Goal: Information Seeking & Learning: Learn about a topic

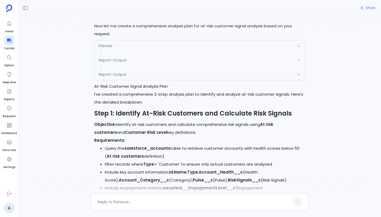
scroll to position [57, 0]
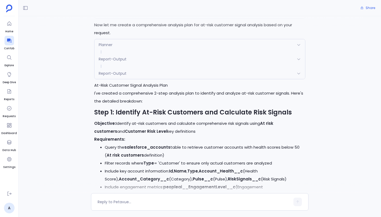
click at [143, 60] on div "Report-Output" at bounding box center [199, 58] width 210 height 11
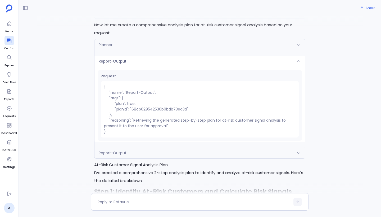
click at [143, 60] on div "Report-Output" at bounding box center [199, 61] width 210 height 11
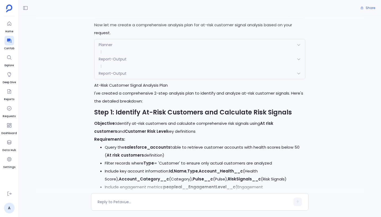
click at [145, 44] on div "Planner" at bounding box center [199, 44] width 210 height 11
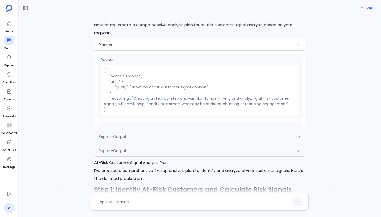
click at [145, 44] on div "Planner" at bounding box center [199, 44] width 210 height 11
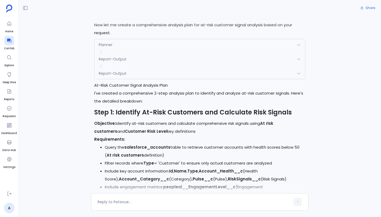
click at [156, 72] on div "Report-Output" at bounding box center [199, 73] width 210 height 11
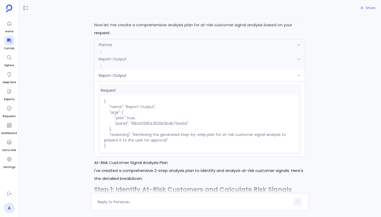
click at [152, 73] on div "Report-Output" at bounding box center [199, 75] width 210 height 11
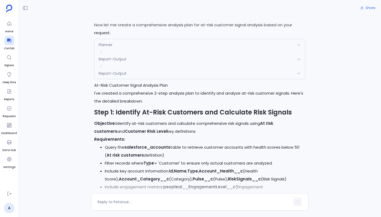
click at [153, 73] on div "Report-Output" at bounding box center [199, 73] width 210 height 11
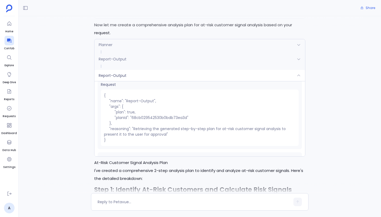
scroll to position [21, 0]
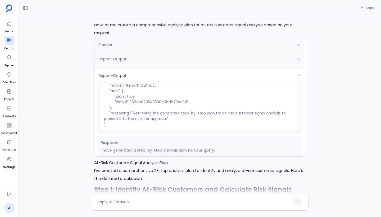
click at [152, 73] on div "Report-Output" at bounding box center [199, 75] width 210 height 11
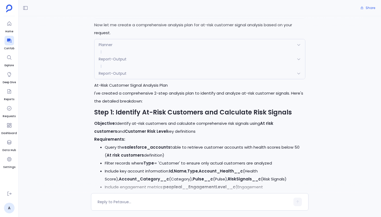
click at [150, 60] on div "Report-Output" at bounding box center [199, 58] width 210 height 11
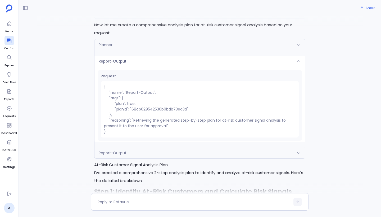
click at [150, 60] on div "Report-Output" at bounding box center [199, 61] width 210 height 11
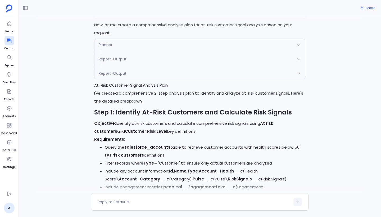
click at [149, 44] on div "Planner" at bounding box center [199, 44] width 210 height 11
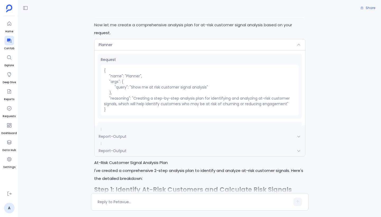
click at [149, 44] on div "Planner" at bounding box center [199, 44] width 210 height 11
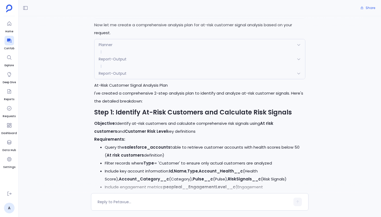
click at [313, 68] on div "Show me at risk customer signal analysis I'll help you with an at-risk customer…" at bounding box center [200, 104] width 362 height 177
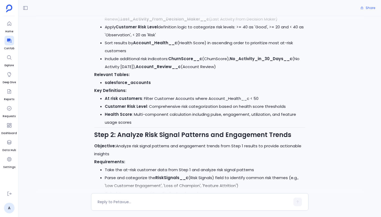
scroll to position [0, 0]
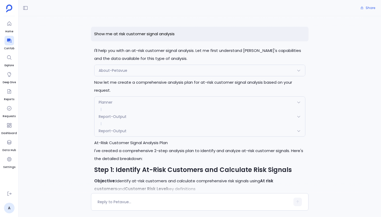
click at [75, 91] on div "Show me at risk customer signal analysis I'll help you with an at-risk customer…" at bounding box center [200, 104] width 362 height 177
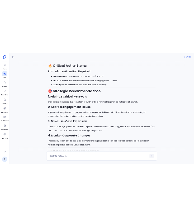
scroll to position [1578, 0]
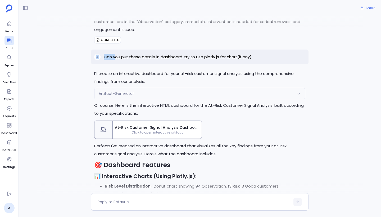
drag, startPoint x: 97, startPoint y: 56, endPoint x: 115, endPoint y: 56, distance: 18.0
click at [115, 56] on div "A Can you put these details in dashboard. try to use plotly js for chart(if any)" at bounding box center [199, 56] width 217 height 15
click at [140, 62] on div "A Can you put these details in dashboard. try to use plotly js for chart(if any)" at bounding box center [199, 56] width 217 height 15
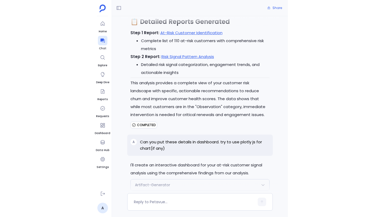
scroll to position [1842, 0]
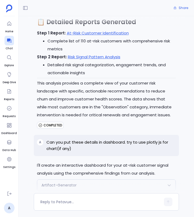
click at [109, 139] on p "Can you put these details in dashboard. try to use plotly js for chart(if any)" at bounding box center [112, 145] width 130 height 13
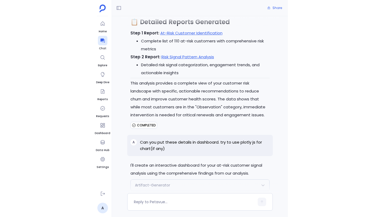
scroll to position [1541, 0]
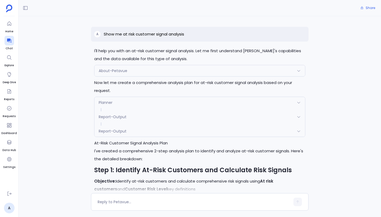
click at [158, 131] on div "Report-Output" at bounding box center [199, 130] width 210 height 11
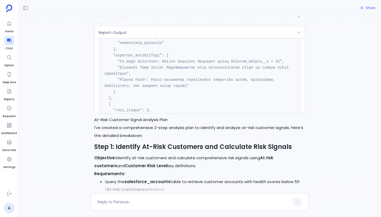
scroll to position [280, 0]
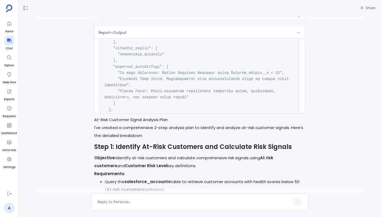
click at [185, 32] on div "Report-Output" at bounding box center [199, 32] width 210 height 11
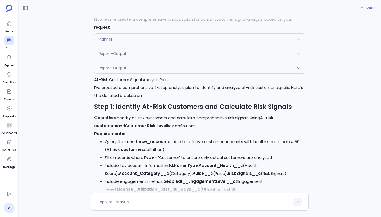
scroll to position [0, 0]
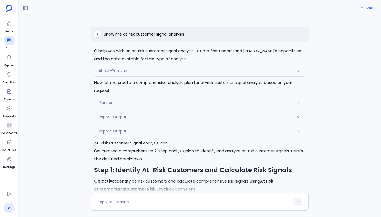
click at [163, 116] on div "Report-Output" at bounding box center [199, 116] width 210 height 11
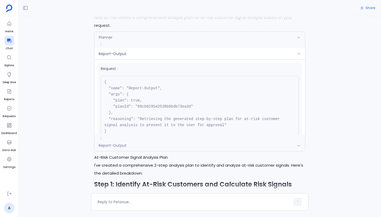
click at [157, 55] on div "Report-Output" at bounding box center [199, 53] width 210 height 11
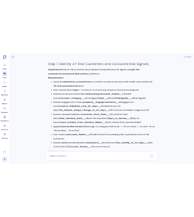
scroll to position [149, 0]
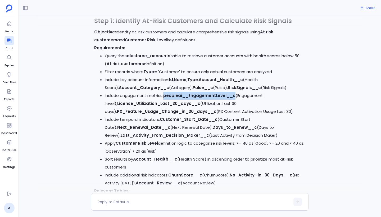
drag, startPoint x: 163, startPoint y: 96, endPoint x: 232, endPoint y: 97, distance: 68.7
click at [232, 97] on li "Include engagement metrics: peopleai__EngagementLevel__c (Engagement Level), Li…" at bounding box center [205, 103] width 200 height 24
click at [203, 94] on code "peopleai__EngagementLevel__c" at bounding box center [199, 96] width 72 height 6
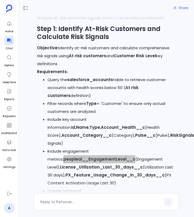
scroll to position [286, 0]
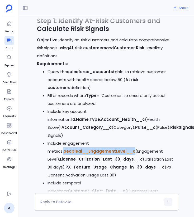
click at [136, 148] on code "peopleai__EngagementLevel__c" at bounding box center [99, 151] width 72 height 6
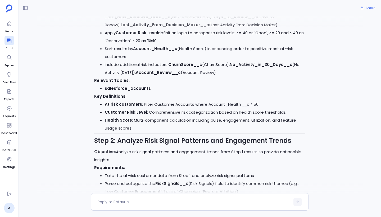
scroll to position [0, 0]
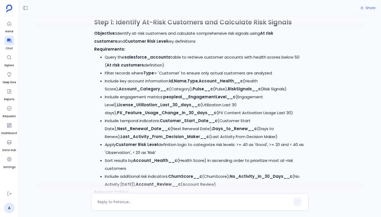
scroll to position [131, 0]
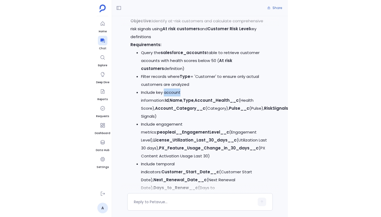
scroll to position [168, 0]
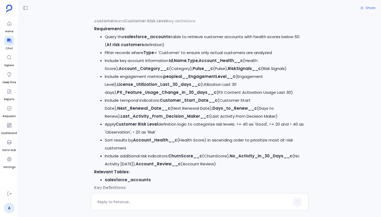
click at [72, 87] on div "A Show me at risk customer signal analysis I'll help you with an at-risk custom…" at bounding box center [200, 104] width 362 height 177
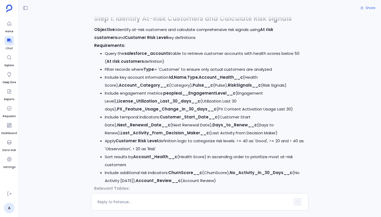
scroll to position [0, 0]
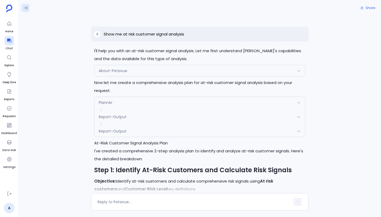
click at [26, 9] on icon at bounding box center [25, 7] width 5 height 5
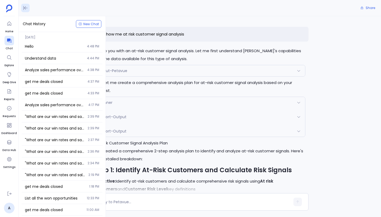
click at [24, 7] on icon at bounding box center [25, 7] width 5 height 5
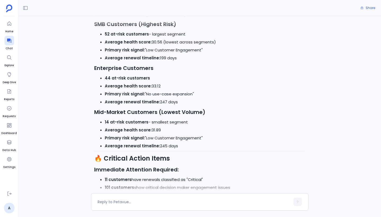
scroll to position [1145, 0]
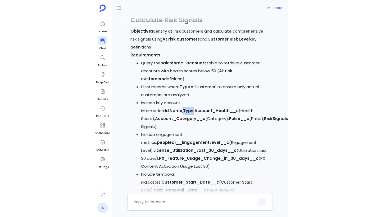
scroll to position [158, 0]
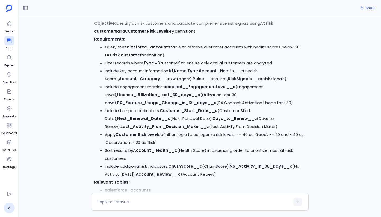
click at [299, 108] on div "A Show me at risk customer signal analysis I'll help you with an at-risk custom…" at bounding box center [200, 104] width 362 height 177
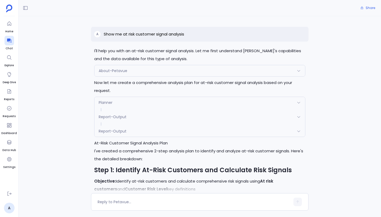
scroll to position [61, 0]
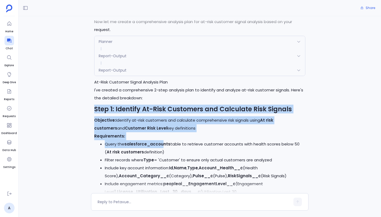
drag, startPoint x: 113, startPoint y: 108, endPoint x: 181, endPoint y: 150, distance: 79.6
click at [170, 146] on code "salesforce_accounts" at bounding box center [147, 144] width 46 height 6
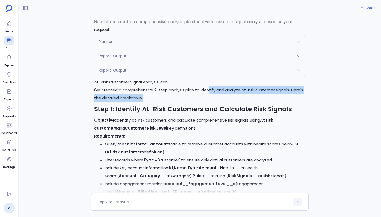
drag, startPoint x: 111, startPoint y: 88, endPoint x: 242, endPoint y: 100, distance: 130.9
click at [242, 100] on p "I've created a comprehensive 2-step analysis plan to identify and analyze at-ri…" at bounding box center [199, 94] width 211 height 16
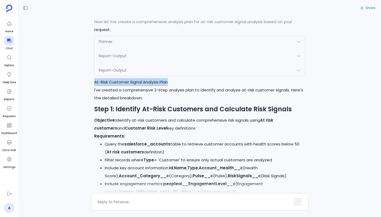
drag, startPoint x: 112, startPoint y: 82, endPoint x: 200, endPoint y: 83, distance: 87.8
click at [200, 83] on h1 "At-Risk Customer Signal Analysis Plan" at bounding box center [199, 82] width 211 height 8
drag, startPoint x: 189, startPoint y: 82, endPoint x: 108, endPoint y: 84, distance: 81.5
click at [108, 84] on div "A Show me at risk customer signal analysis I'll help you with an at-risk custom…" at bounding box center [200, 104] width 362 height 177
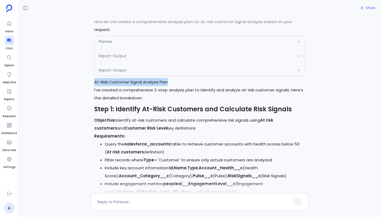
click at [108, 84] on div "A Show me at risk customer signal analysis I'll help you with an at-risk custom…" at bounding box center [200, 104] width 362 height 177
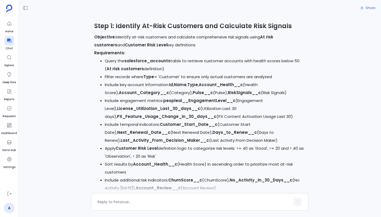
scroll to position [143, 0]
drag, startPoint x: 155, startPoint y: 40, endPoint x: 233, endPoint y: 52, distance: 78.6
click at [233, 49] on p "Objective: Identify at-risk customers and calculate comprehensive risk signals …" at bounding box center [199, 42] width 211 height 16
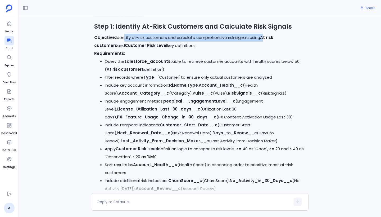
drag, startPoint x: 139, startPoint y: 46, endPoint x: 283, endPoint y: 48, distance: 144.1
click at [283, 48] on p "Objective: Identify at-risk customers and calculate comprehensive risk signals …" at bounding box center [199, 42] width 211 height 16
click at [273, 48] on strong "At risk customers" at bounding box center [183, 41] width 179 height 13
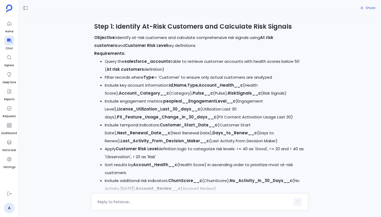
drag, startPoint x: 281, startPoint y: 45, endPoint x: 280, endPoint y: 52, distance: 7.4
click at [280, 49] on p "Objective: Identify at-risk customers and calculate comprehensive risk signals …" at bounding box center [199, 42] width 211 height 16
drag, startPoint x: 280, startPoint y: 46, endPoint x: 281, endPoint y: 50, distance: 4.5
click at [281, 49] on p "Objective: Identify at-risk customers and calculate comprehensive risk signals …" at bounding box center [199, 42] width 211 height 16
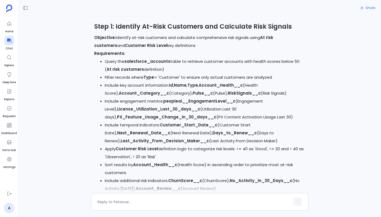
click at [281, 49] on p "Objective: Identify at-risk customers and calculate comprehensive risk signals …" at bounding box center [199, 42] width 211 height 16
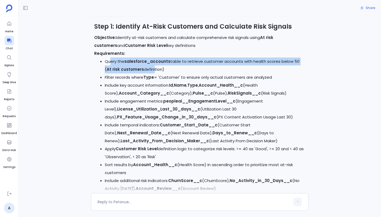
drag, startPoint x: 128, startPoint y: 69, endPoint x: 203, endPoint y: 75, distance: 75.3
click at [203, 73] on li "Query the salesforce_accounts table to retrieve customer accounts with health s…" at bounding box center [205, 65] width 200 height 16
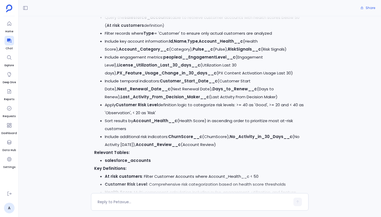
scroll to position [187, 0]
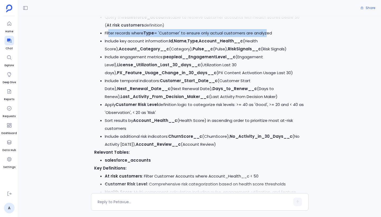
drag, startPoint x: 126, startPoint y: 40, endPoint x: 133, endPoint y: 50, distance: 12.5
click at [133, 37] on li "Filter records where Type = 'Customer' to ensure only actual customers are anal…" at bounding box center [205, 33] width 200 height 8
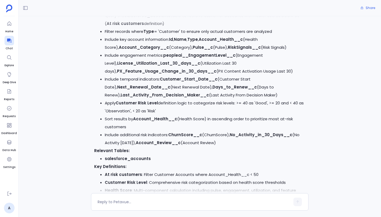
scroll to position [190, 0]
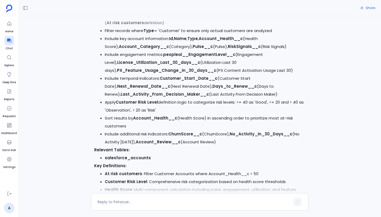
drag, startPoint x: 123, startPoint y: 22, endPoint x: 145, endPoint y: 47, distance: 33.2
click at [145, 47] on div "Share A Show me at risk customer signal analysis I'll help you with an at-risk …" at bounding box center [200, 108] width 362 height 217
click at [145, 35] on li "Filter records where Type = 'Customer' to ensure only actual customers are anal…" at bounding box center [205, 31] width 200 height 8
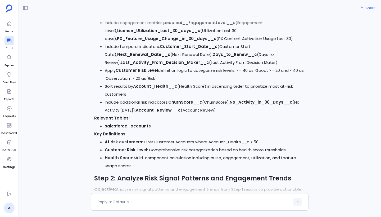
scroll to position [210, 0]
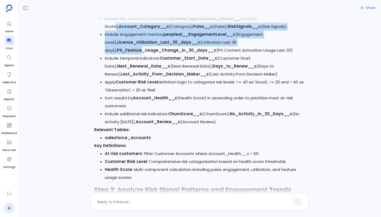
drag, startPoint x: 131, startPoint y: 40, endPoint x: 145, endPoint y: 76, distance: 39.1
click at [145, 76] on ul "Query the salesforce_accounts table to retrieve customer accounts with health s…" at bounding box center [199, 58] width 211 height 135
click at [145, 53] on code "PX_Feature_Usage_Change_in_30_days__c" at bounding box center [166, 50] width 99 height 6
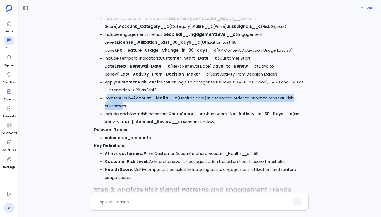
drag, startPoint x: 126, startPoint y: 137, endPoint x: 163, endPoint y: 145, distance: 37.7
click at [163, 110] on li "Sort results by Account_Health__c (Health Score) in ascending order to prioriti…" at bounding box center [205, 102] width 200 height 16
drag, startPoint x: 126, startPoint y: 136, endPoint x: 155, endPoint y: 148, distance: 32.2
click at [155, 110] on li "Sort results by Account_Health__c (Health Score) in ascending order to prioriti…" at bounding box center [205, 102] width 200 height 16
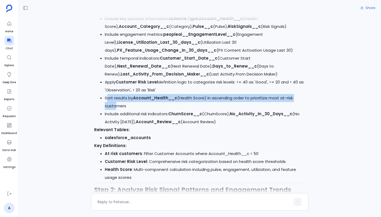
click at [155, 110] on li "Sort results by Account_Health__c (Health Score) in ascending order to prioriti…" at bounding box center [205, 102] width 200 height 16
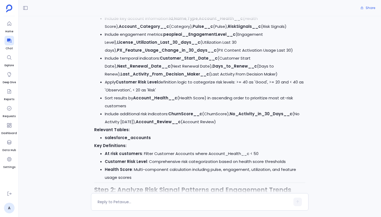
drag, startPoint x: 210, startPoint y: 113, endPoint x: 218, endPoint y: 127, distance: 16.5
click at [218, 126] on ul "Query the salesforce_accounts table to retrieve customer accounts with health s…" at bounding box center [199, 58] width 211 height 135
click at [218, 94] on li "Apply Customer Risk Level definition logic to categorize risk levels: >= 40 as …" at bounding box center [205, 86] width 200 height 16
drag, startPoint x: 210, startPoint y: 111, endPoint x: 219, endPoint y: 130, distance: 21.3
click at [219, 126] on ul "Query the salesforce_accounts table to retrieve customer accounts with health s…" at bounding box center [199, 58] width 211 height 135
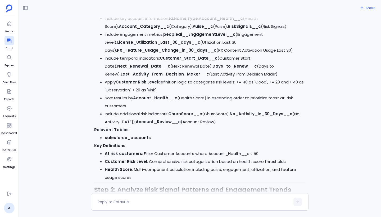
click at [219, 94] on li "Apply Customer Risk Level definition logic to categorize risk levels: >= 40 as …" at bounding box center [205, 86] width 200 height 16
drag, startPoint x: 139, startPoint y: 122, endPoint x: 171, endPoint y: 122, distance: 31.7
click at [158, 85] on strong "Customer Risk Level" at bounding box center [137, 82] width 42 height 6
drag, startPoint x: 215, startPoint y: 129, endPoint x: 122, endPoint y: 118, distance: 93.4
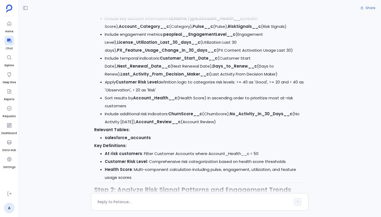
click at [122, 118] on ul "Query the salesforce_accounts table to retrieve customer accounts with health s…" at bounding box center [199, 58] width 211 height 135
drag, startPoint x: 212, startPoint y: 129, endPoint x: 123, endPoint y: 123, distance: 89.0
click at [123, 94] on li "Apply Customer Risk Level definition logic to categorize risk levels: >= 40 as …" at bounding box center [205, 86] width 200 height 16
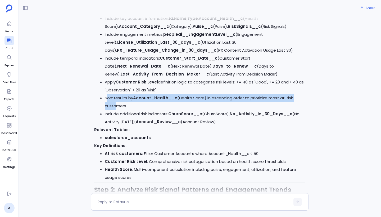
drag, startPoint x: 125, startPoint y: 138, endPoint x: 156, endPoint y: 145, distance: 31.5
click at [156, 110] on li "Sort results by Account_Health__c (Health Score) in ascending order to prioriti…" at bounding box center [205, 102] width 200 height 16
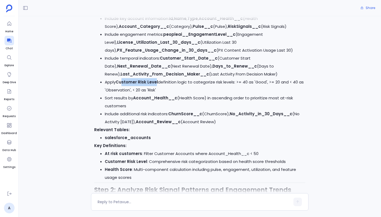
drag, startPoint x: 141, startPoint y: 121, endPoint x: 173, endPoint y: 121, distance: 32.8
click at [158, 85] on strong "Customer Risk Level" at bounding box center [137, 82] width 42 height 6
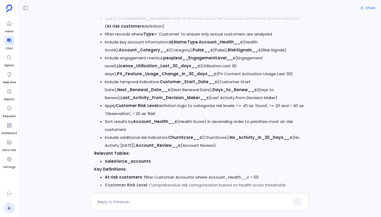
scroll to position [187, 0]
drag, startPoint x: 122, startPoint y: 58, endPoint x: 188, endPoint y: 135, distance: 101.5
click at [188, 135] on ul "Query the salesforce_accounts table to retrieve customer accounts with health s…" at bounding box center [199, 81] width 211 height 135
click at [188, 101] on li "Include temporal indicators: Customer_Start_Date__c (Customer Start Date), Next…" at bounding box center [205, 89] width 200 height 24
drag, startPoint x: 172, startPoint y: 77, endPoint x: 193, endPoint y: 136, distance: 62.6
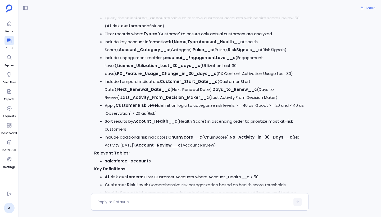
click at [193, 136] on ul "Query the salesforce_accounts table to retrieve customer accounts with health s…" at bounding box center [199, 81] width 211 height 135
click at [193, 101] on li "Include temporal indicators: Customer_Start_Date__c (Customer Start Date), Next…" at bounding box center [205, 89] width 200 height 24
drag, startPoint x: 189, startPoint y: 107, endPoint x: 199, endPoint y: 136, distance: 30.0
click at [199, 136] on ul "Query the salesforce_accounts table to retrieve customer accounts with health s…" at bounding box center [199, 81] width 211 height 135
click at [199, 101] on li "Include temporal indicators: Customer_Start_Date__c (Customer Start Date), Next…" at bounding box center [205, 89] width 200 height 24
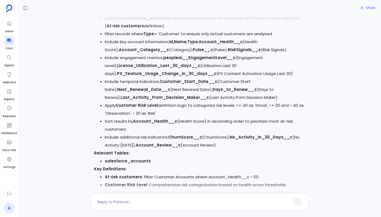
drag, startPoint x: 182, startPoint y: 51, endPoint x: 206, endPoint y: 133, distance: 85.2
click at [206, 133] on ul "Query the salesforce_accounts table to retrieve customer accounts with health s…" at bounding box center [199, 81] width 211 height 135
click at [206, 101] on li "Include temporal indicators: Customer_Start_Date__c (Customer Start Date), Next…" at bounding box center [205, 89] width 200 height 24
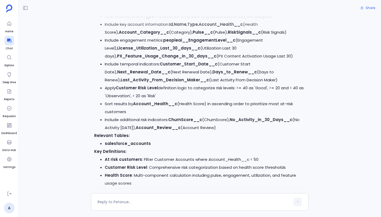
scroll to position [205, 0]
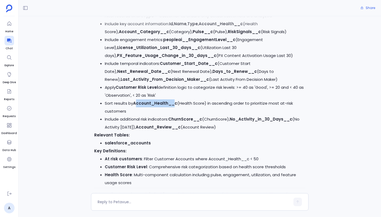
drag, startPoint x: 154, startPoint y: 144, endPoint x: 191, endPoint y: 145, distance: 37.3
click at [177, 106] on code "Account_Health__c" at bounding box center [155, 103] width 44 height 6
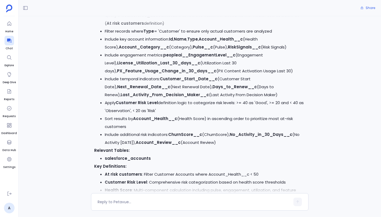
scroll to position [189, 0]
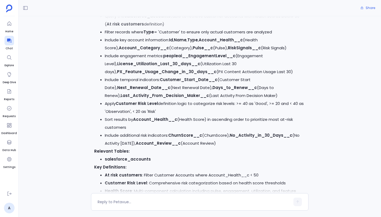
drag, startPoint x: 164, startPoint y: 137, endPoint x: 219, endPoint y: 151, distance: 56.4
click at [219, 147] on ul "Query the salesforce_accounts table to retrieve customer accounts with health s…" at bounding box center [199, 79] width 211 height 135
click at [219, 115] on li "Apply Customer Risk Level definition logic to categorize risk levels: >= 40 as …" at bounding box center [205, 107] width 200 height 16
drag, startPoint x: 143, startPoint y: 143, endPoint x: 170, endPoint y: 140, distance: 27.1
click at [158, 106] on strong "Customer Risk Level" at bounding box center [137, 103] width 42 height 6
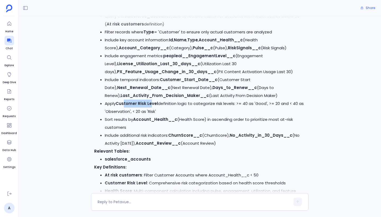
click at [158, 106] on strong "Customer Risk Level" at bounding box center [137, 103] width 42 height 6
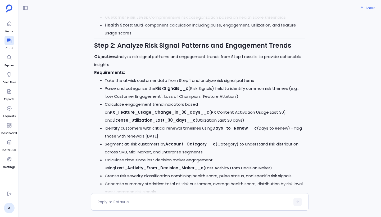
scroll to position [357, 0]
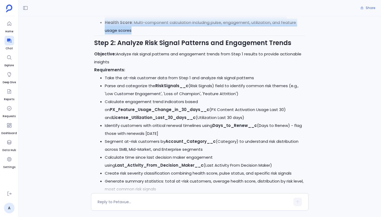
drag, startPoint x: 124, startPoint y: 54, endPoint x: 199, endPoint y: 87, distance: 82.1
click at [199, 34] on ul "At risk customers : Filter Customer Accounts where Account_Health__c < 50 Custo…" at bounding box center [199, 19] width 211 height 32
click at [199, 34] on li "Health Score : Multi-component calculation including pulse, engagement, utiliza…" at bounding box center [205, 27] width 200 height 16
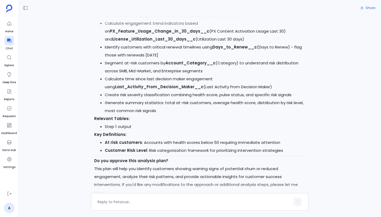
scroll to position [427, 0]
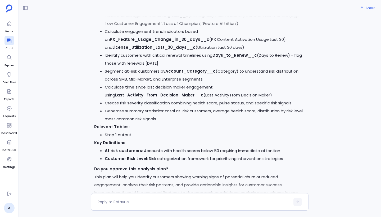
drag, startPoint x: 178, startPoint y: 39, endPoint x: 181, endPoint y: 56, distance: 17.9
drag, startPoint x: 159, startPoint y: 38, endPoint x: 171, endPoint y: 54, distance: 20.2
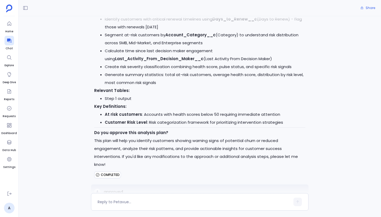
scroll to position [463, 0]
drag, startPoint x: 123, startPoint y: 35, endPoint x: 276, endPoint y: 36, distance: 153.1
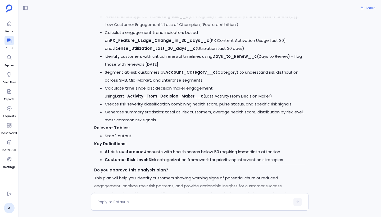
scroll to position [424, 0]
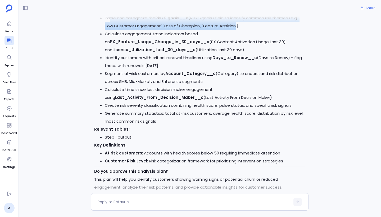
drag, startPoint x: 127, startPoint y: 81, endPoint x: 135, endPoint y: 95, distance: 15.3
click at [135, 30] on li "Parse and categorize the RiskSignals__c (Risk Signals) field to identify common…" at bounding box center [205, 22] width 200 height 16
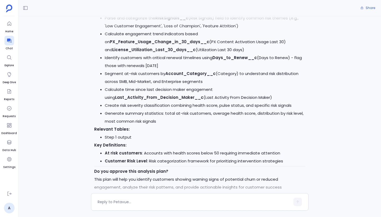
drag, startPoint x: 122, startPoint y: 81, endPoint x: 146, endPoint y: 96, distance: 27.9
click at [146, 30] on li "Parse and categorize the RiskSignals__c (Risk Signals) field to identify common…" at bounding box center [205, 22] width 200 height 16
drag, startPoint x: 130, startPoint y: 105, endPoint x: 219, endPoint y: 106, distance: 89.1
click at [219, 54] on li "Calculate engagement trend indicators based on PX_Feature_Usage_Change_in_30_da…" at bounding box center [205, 42] width 200 height 24
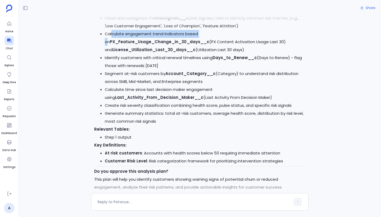
click at [219, 54] on li "Calculate engagement trend indicators based on PX_Feature_Usage_Change_in_30_da…" at bounding box center [205, 42] width 200 height 24
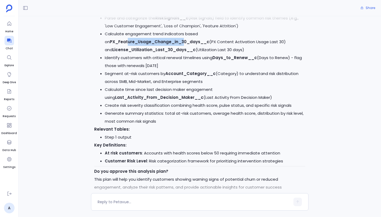
drag, startPoint x: 139, startPoint y: 114, endPoint x: 194, endPoint y: 112, distance: 55.0
click at [194, 44] on code "PX_Feature_Usage_Change_in_30_days__c" at bounding box center [159, 42] width 99 height 6
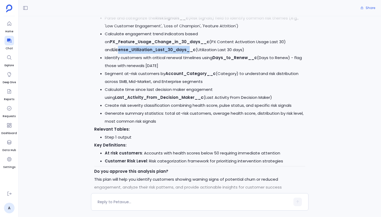
drag, startPoint x: 153, startPoint y: 122, endPoint x: 221, endPoint y: 119, distance: 68.1
click at [195, 52] on code "License_Utilization_Last_30_days__c" at bounding box center [153, 50] width 83 height 6
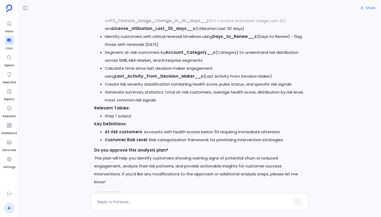
scroll to position [446, 0]
click at [144, 23] on code "PX_Feature_Usage_Change_in_30_days__c" at bounding box center [159, 20] width 99 height 6
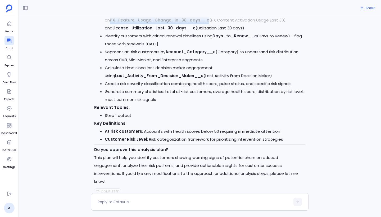
click at [144, 23] on code "PX_Feature_Usage_Change_in_30_days__c" at bounding box center [159, 20] width 99 height 6
click at [192, 31] on code "License_Utilization_Last_30_days__c" at bounding box center [153, 28] width 83 height 6
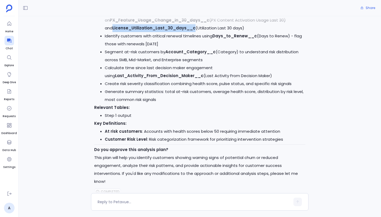
click at [192, 31] on code "License_Utilization_Last_30_days__c" at bounding box center [153, 28] width 83 height 6
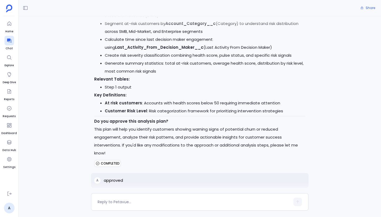
scroll to position [467, 0]
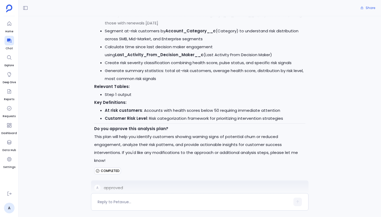
drag, startPoint x: 220, startPoint y: 71, endPoint x: 136, endPoint y: 77, distance: 84.3
drag, startPoint x: 188, startPoint y: 103, endPoint x: 228, endPoint y: 101, distance: 39.4
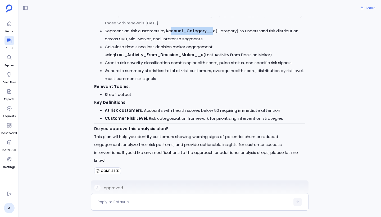
click at [215, 34] on code "Account_Category__c" at bounding box center [190, 31] width 50 height 6
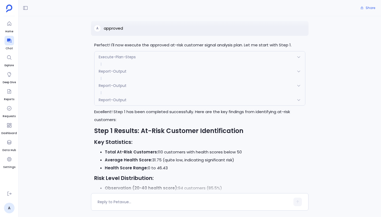
scroll to position [625, 0]
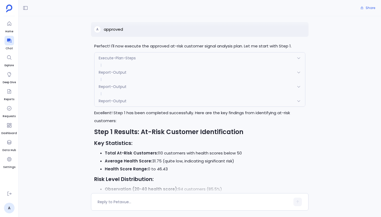
drag, startPoint x: 112, startPoint y: 71, endPoint x: 216, endPoint y: 99, distance: 107.6
drag, startPoint x: 216, startPoint y: 99, endPoint x: 98, endPoint y: 72, distance: 121.1
click at [98, 72] on div "A Show me at risk customer signal analysis I'll help you with an at-risk custom…" at bounding box center [200, 104] width 362 height 177
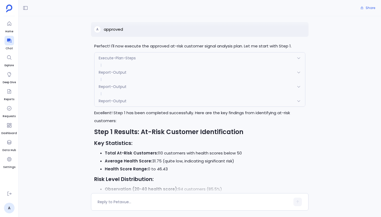
click at [98, 72] on div "A Show me at risk customer signal analysis I'll help you with an at-risk custom…" at bounding box center [200, 104] width 362 height 177
drag, startPoint x: 109, startPoint y: 73, endPoint x: 209, endPoint y: 97, distance: 102.2
drag, startPoint x: 115, startPoint y: 66, endPoint x: 178, endPoint y: 66, distance: 63.2
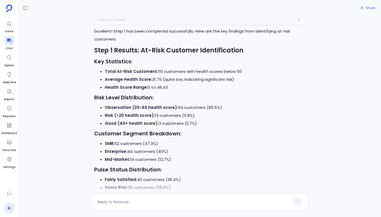
scroll to position [714, 0]
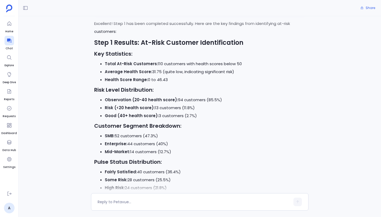
click at [201, 17] on div "Report-Output" at bounding box center [199, 11] width 210 height 11
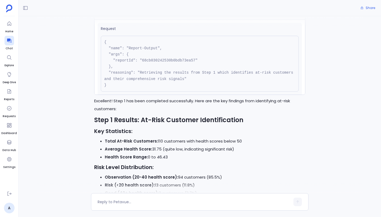
click at [201, 19] on div "Report-Output" at bounding box center [199, 13] width 210 height 11
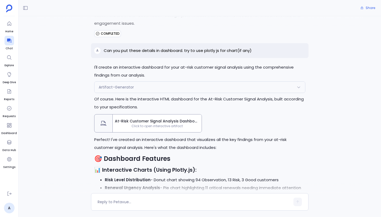
scroll to position [1586, 0]
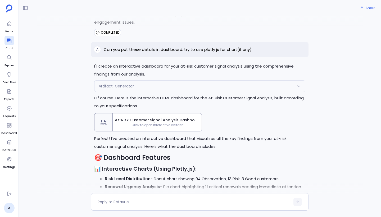
drag, startPoint x: 133, startPoint y: 79, endPoint x: 195, endPoint y: 81, distance: 62.7
drag, startPoint x: 115, startPoint y: 125, endPoint x: 264, endPoint y: 148, distance: 151.1
click at [264, 26] on p "This analysis provides a complete view of your customer risk landscape with spe…" at bounding box center [199, 10] width 211 height 32
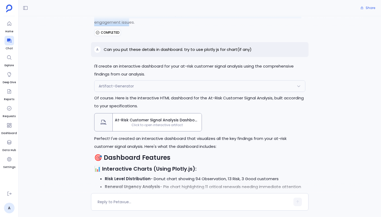
click at [264, 26] on p "This analysis provides a complete view of your customer risk landscape with spe…" at bounding box center [199, 10] width 211 height 32
drag, startPoint x: 262, startPoint y: 150, endPoint x: 115, endPoint y: 126, distance: 149.2
click at [115, 26] on p "This analysis provides a complete view of your customer risk landscape with spe…" at bounding box center [199, 10] width 211 height 32
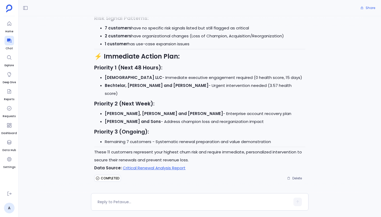
scroll to position [2524, 0]
click at [169, 111] on strong "[PERSON_NAME], [PERSON_NAME] and [PERSON_NAME]" at bounding box center [164, 114] width 118 height 6
click at [148, 204] on div at bounding box center [194, 201] width 192 height 8
click at [146, 200] on textarea at bounding box center [194, 201] width 192 height 5
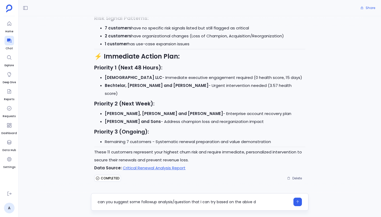
scroll to position [0, 0]
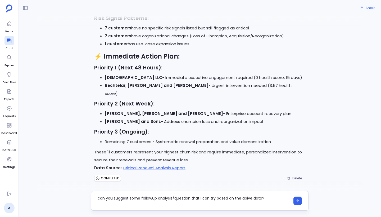
type textarea "can you suggest some followup analysis/question that I can try based on the abi…"
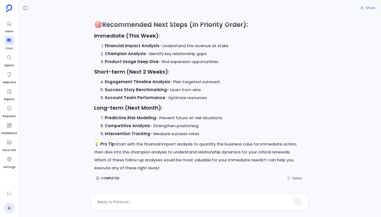
scroll to position [3142, 0]
click at [128, 204] on div at bounding box center [194, 201] width 192 height 8
click at [132, 200] on textarea at bounding box center [194, 201] width 192 height 5
type textarea "Give me the most important one. just one question"
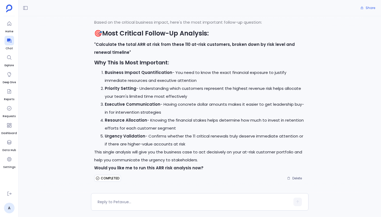
scroll to position [3292, 0]
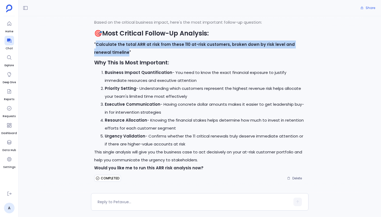
drag, startPoint x: 113, startPoint y: 84, endPoint x: 165, endPoint y: 91, distance: 52.8
click at [165, 55] on strong ""Calculate the total ARR at risk from these 110 at-risk customers, broken down …" at bounding box center [194, 48] width 200 height 13
copy strong "Calculate the total ARR at risk from these 110 at-risk customers, broken down b…"
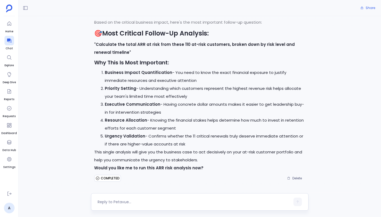
click at [144, 199] on textarea at bounding box center [194, 201] width 192 height 5
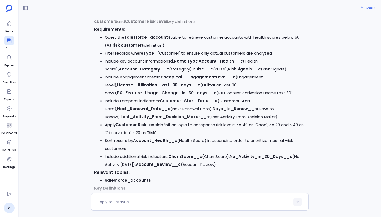
scroll to position [177, 0]
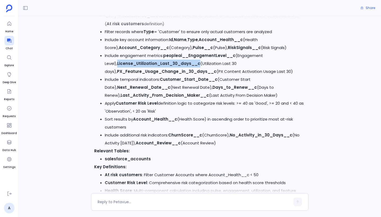
scroll to position [181, 0]
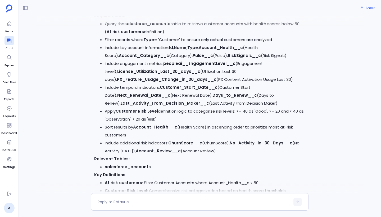
click at [90, 98] on div "A Show me at risk customer signal analysis I'll help you with an at-risk custom…" at bounding box center [200, 104] width 362 height 177
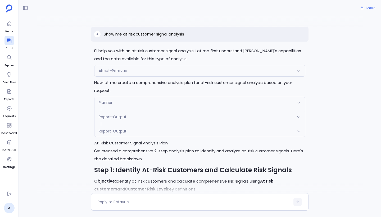
scroll to position [42, 0]
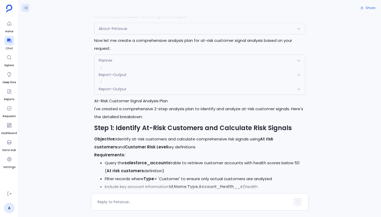
click at [25, 8] on icon at bounding box center [25, 7] width 5 height 5
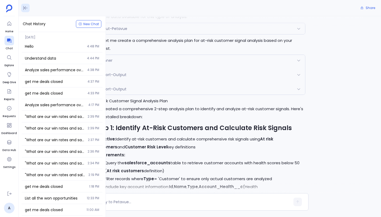
click at [25, 8] on icon at bounding box center [25, 7] width 5 height 5
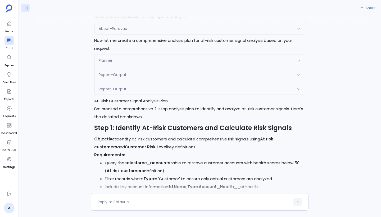
click at [25, 8] on icon at bounding box center [25, 7] width 5 height 5
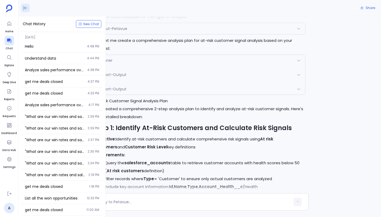
click at [25, 8] on icon at bounding box center [25, 7] width 5 height 5
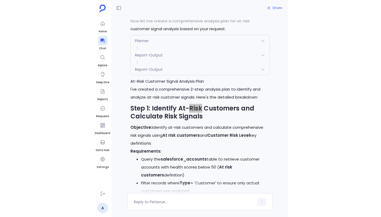
scroll to position [77, 0]
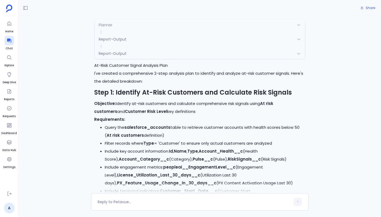
click at [235, 96] on h2 "Step 1: Identify At-Risk Customers and Calculate Risk Signals" at bounding box center [199, 92] width 211 height 8
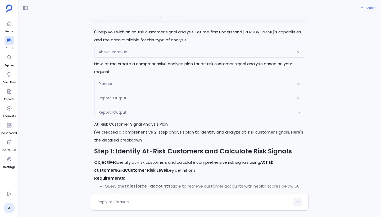
scroll to position [17, 0]
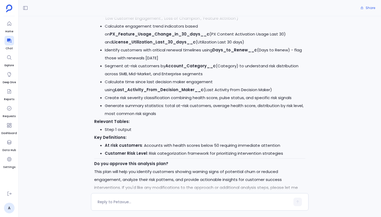
scroll to position [432, 0]
click at [194, 95] on li "Create risk severity classification combining health score, pulse status, and s…" at bounding box center [205, 97] width 200 height 8
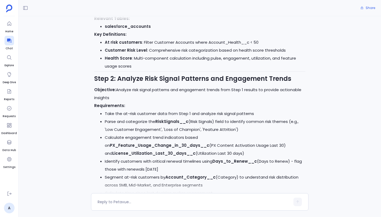
scroll to position [0, 0]
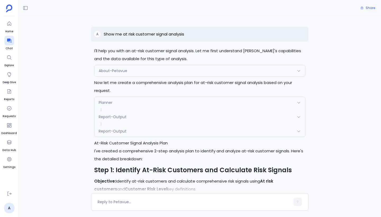
click at [210, 18] on div at bounding box center [200, 21] width 326 height 11
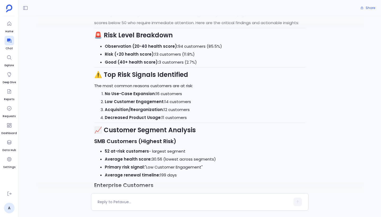
scroll to position [1103, 0]
